Goal: Check status: Check status

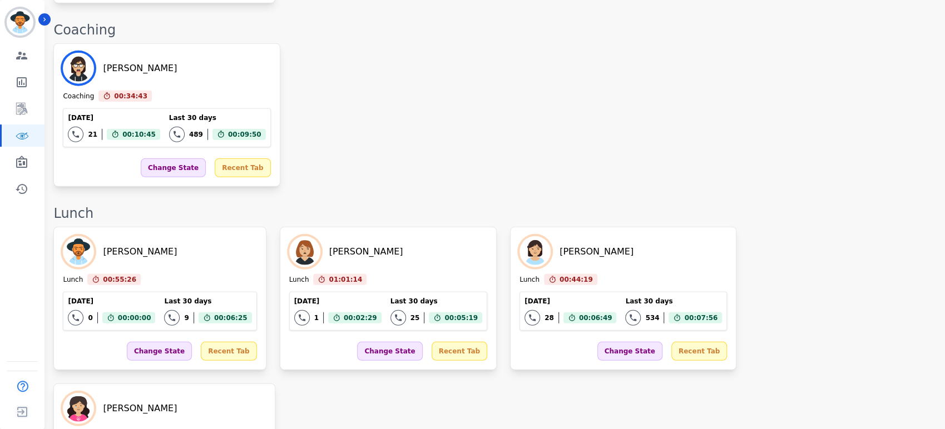
scroll to position [2311, 0]
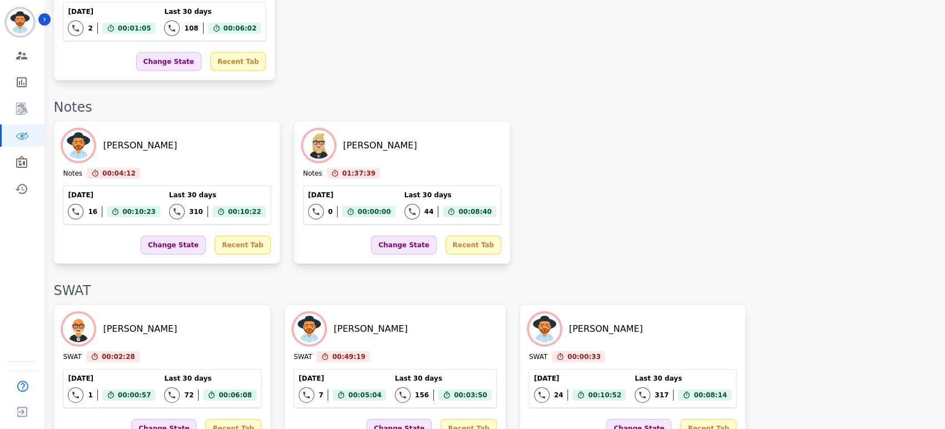
scroll to position [2221, 0]
